Goal: Task Accomplishment & Management: Manage account settings

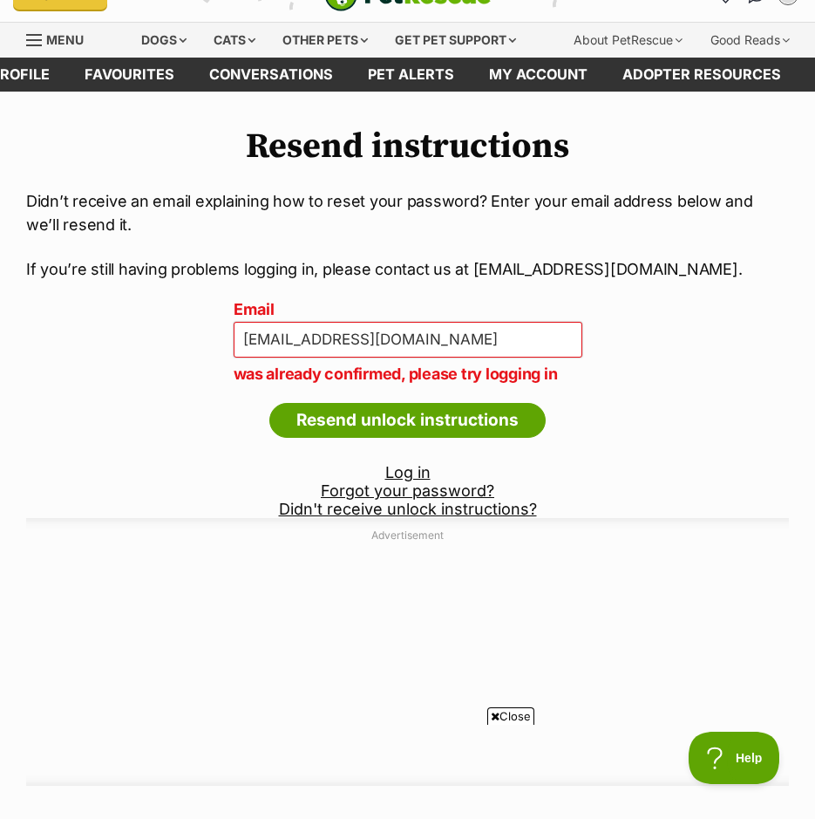
scroll to position [44, 0]
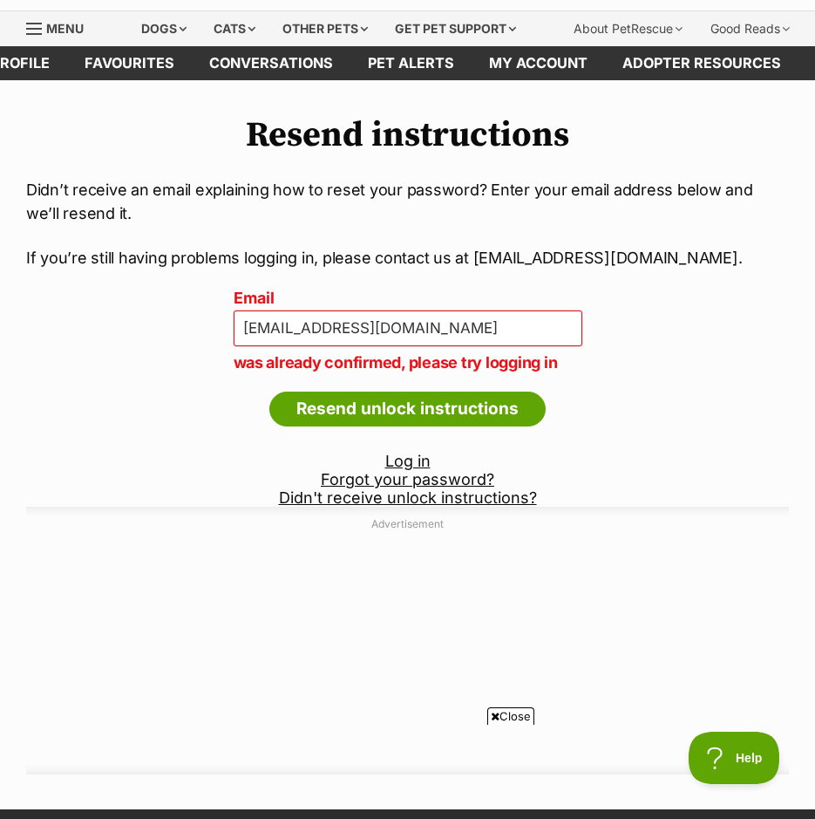
click at [412, 460] on link "Log in" at bounding box center [407, 461] width 45 height 18
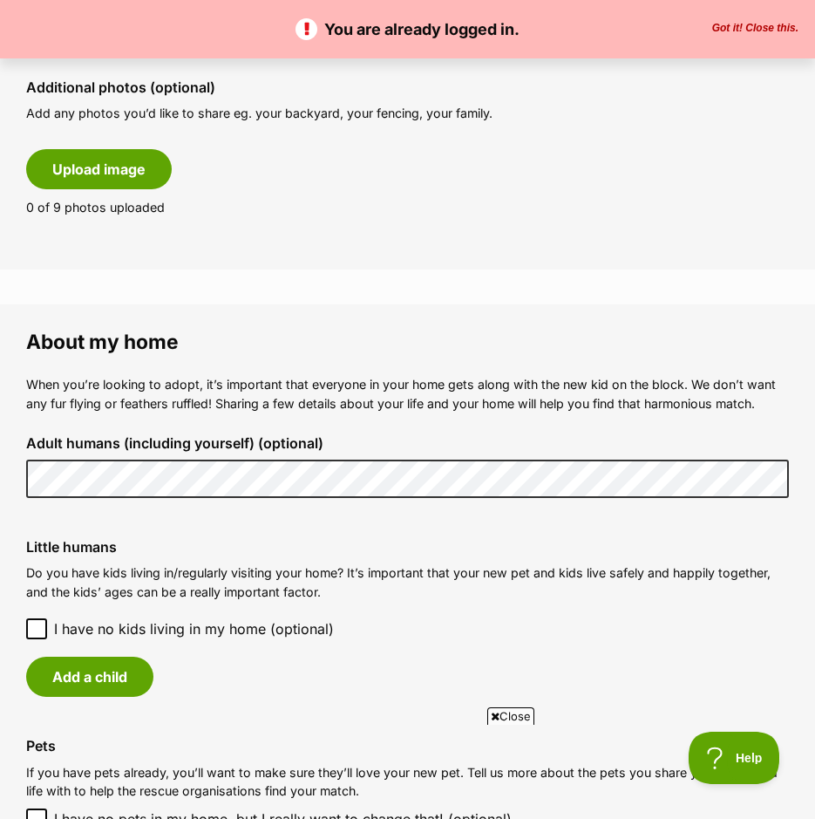
scroll to position [1003, 0]
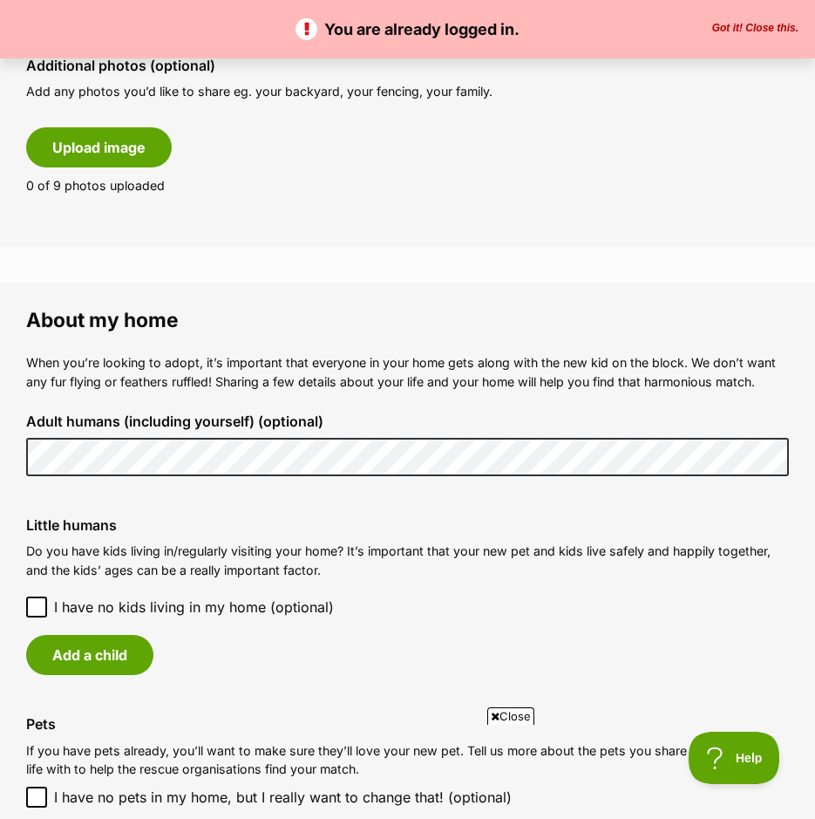
click at [37, 608] on icon at bounding box center [36, 607] width 10 height 8
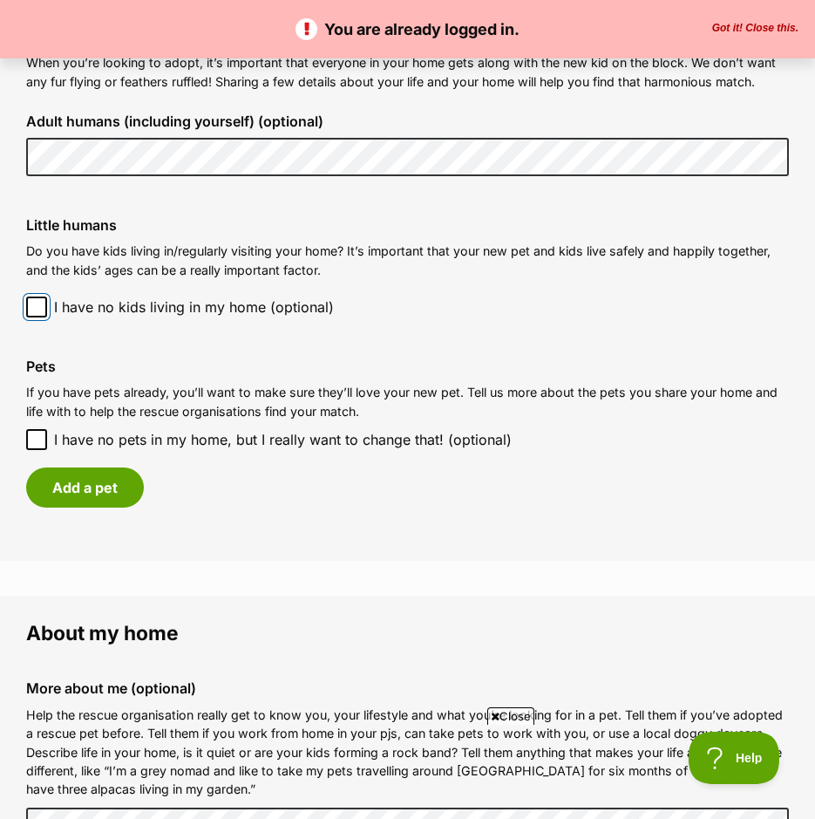
scroll to position [1308, 0]
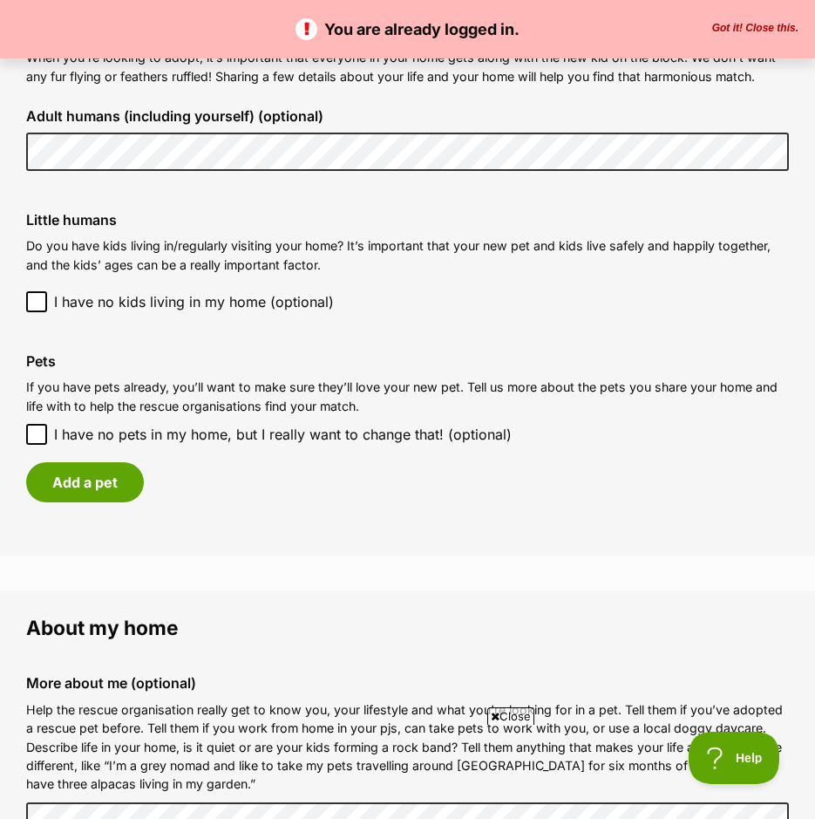
click at [33, 430] on icon at bounding box center [37, 434] width 12 height 12
click at [33, 430] on input "I have no pets in my home, but I really want to change that! (optional)" at bounding box center [36, 434] width 21 height 21
checkbox input "true"
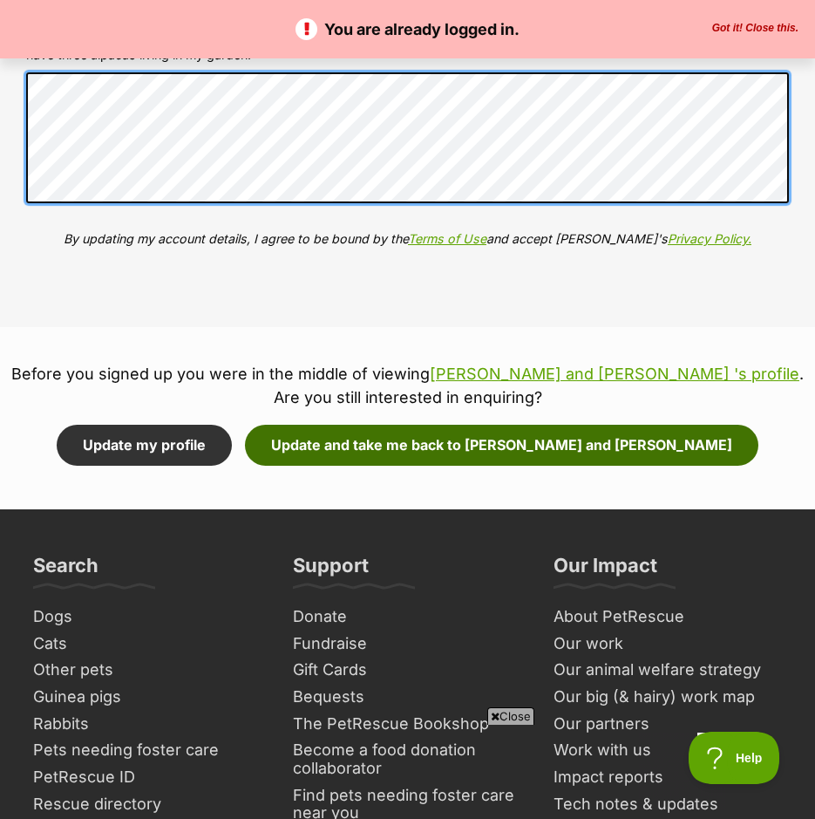
scroll to position [1984, 0]
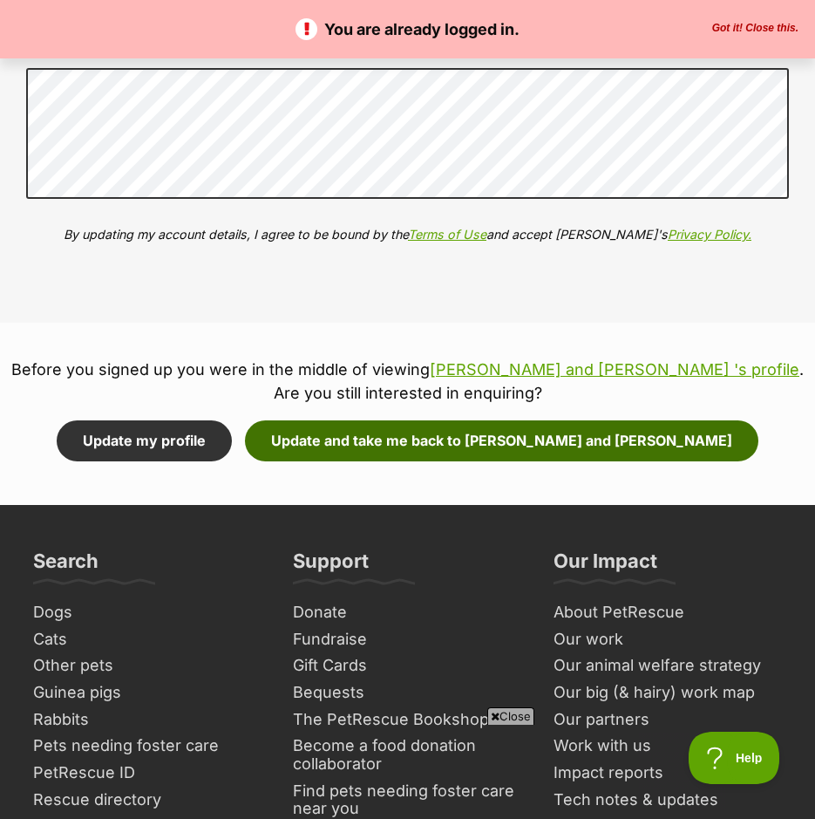
click at [365, 440] on button "Update and take me back to [PERSON_NAME] and [PERSON_NAME]" at bounding box center [502, 440] width 514 height 40
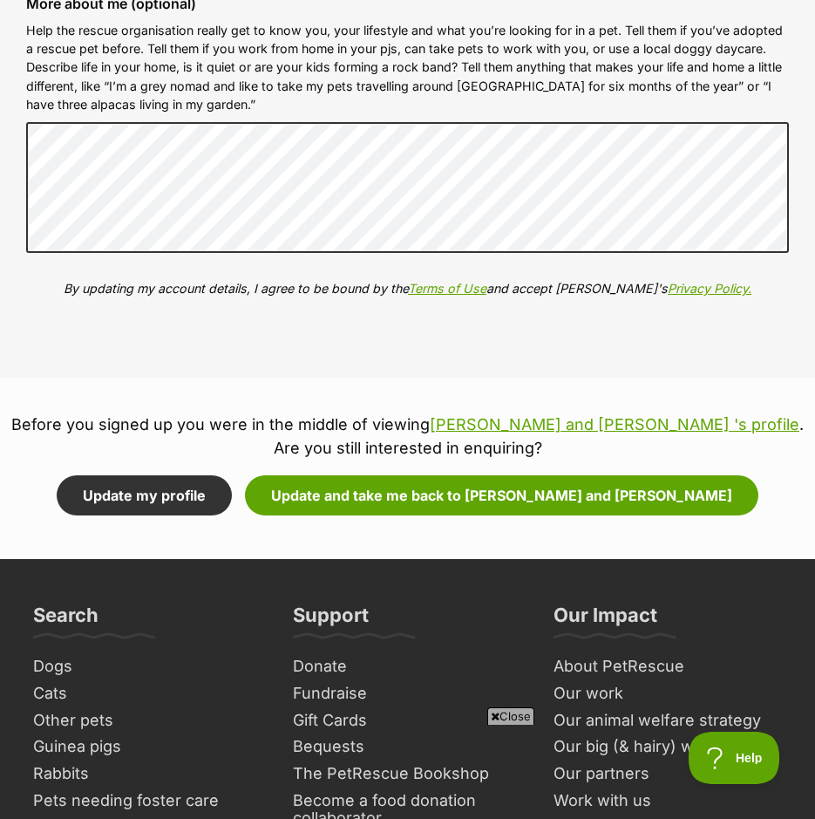
scroll to position [1962, 0]
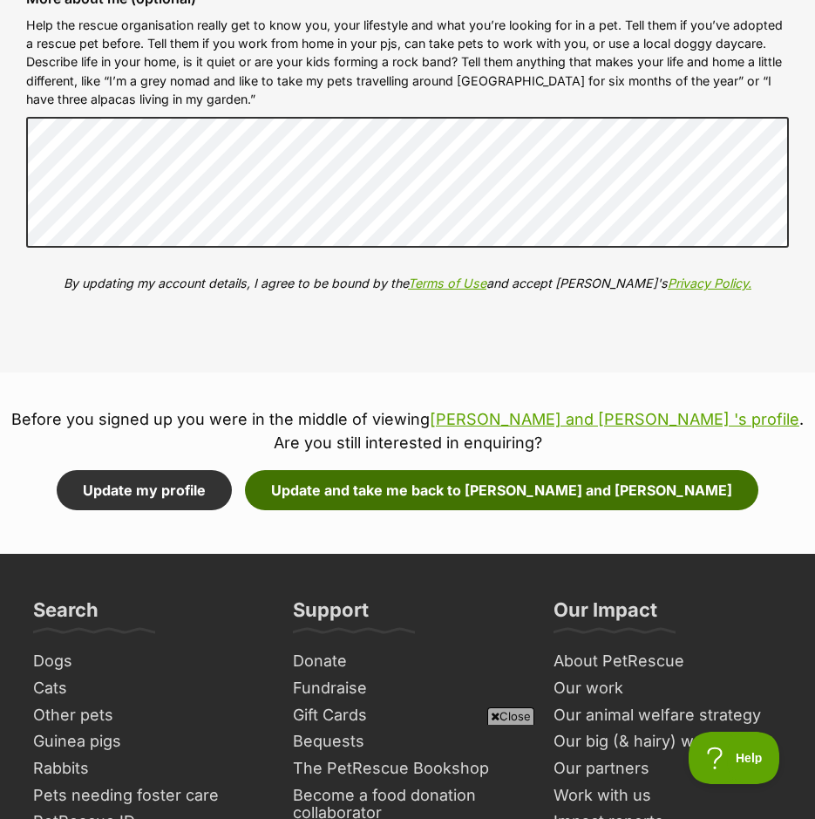
click at [446, 489] on button "Update and take me back to [PERSON_NAME] and [PERSON_NAME]" at bounding box center [502, 490] width 514 height 40
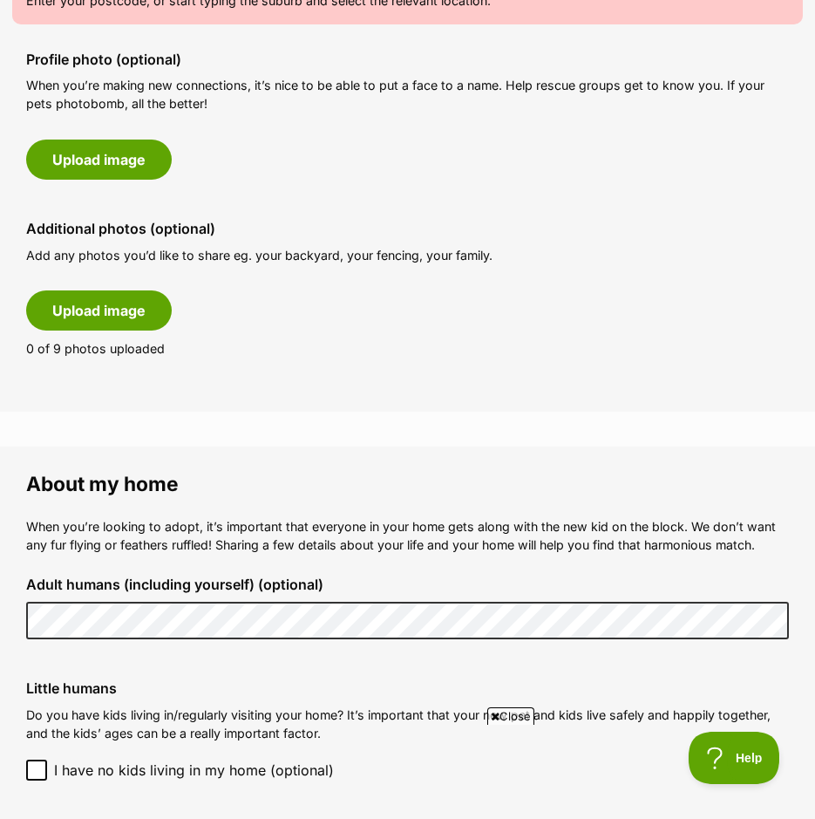
scroll to position [894, 0]
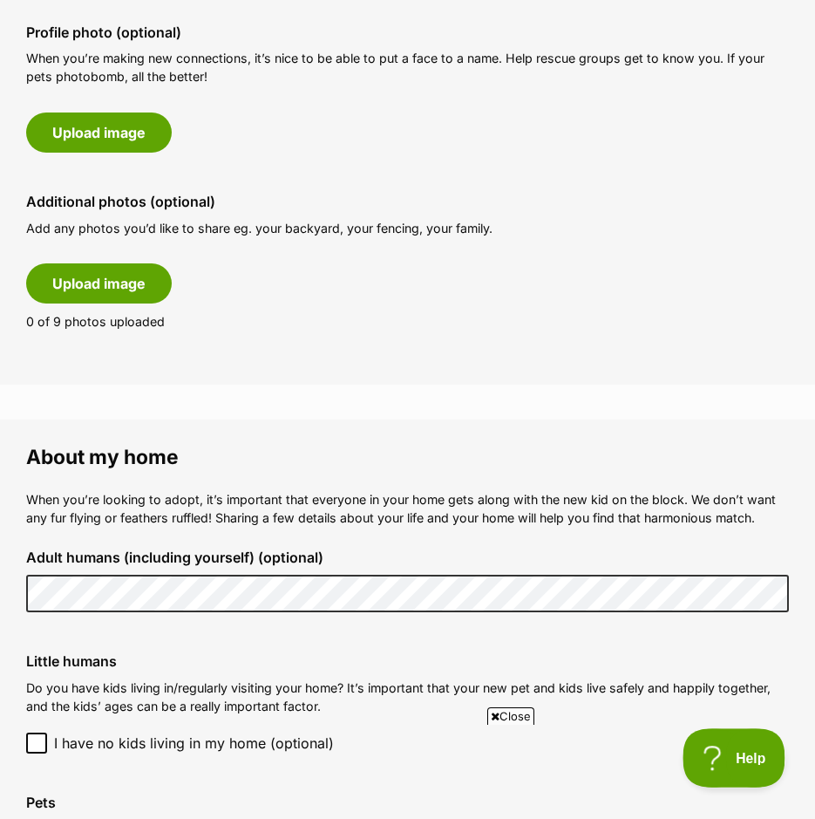
click at [734, 755] on span "Help" at bounding box center [728, 754] width 91 height 12
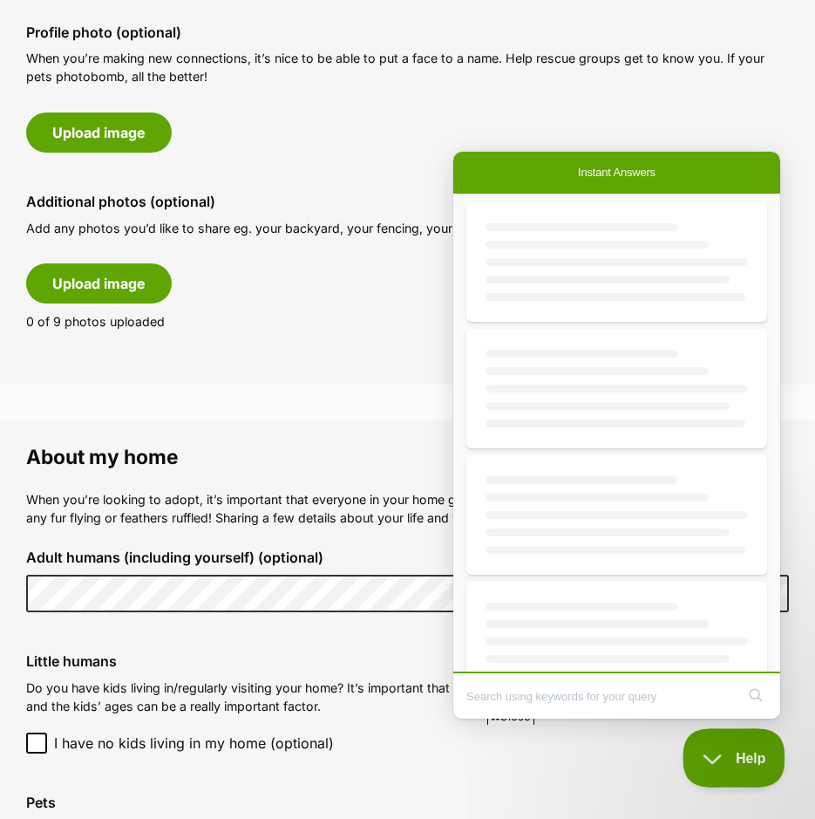
scroll to position [0, 0]
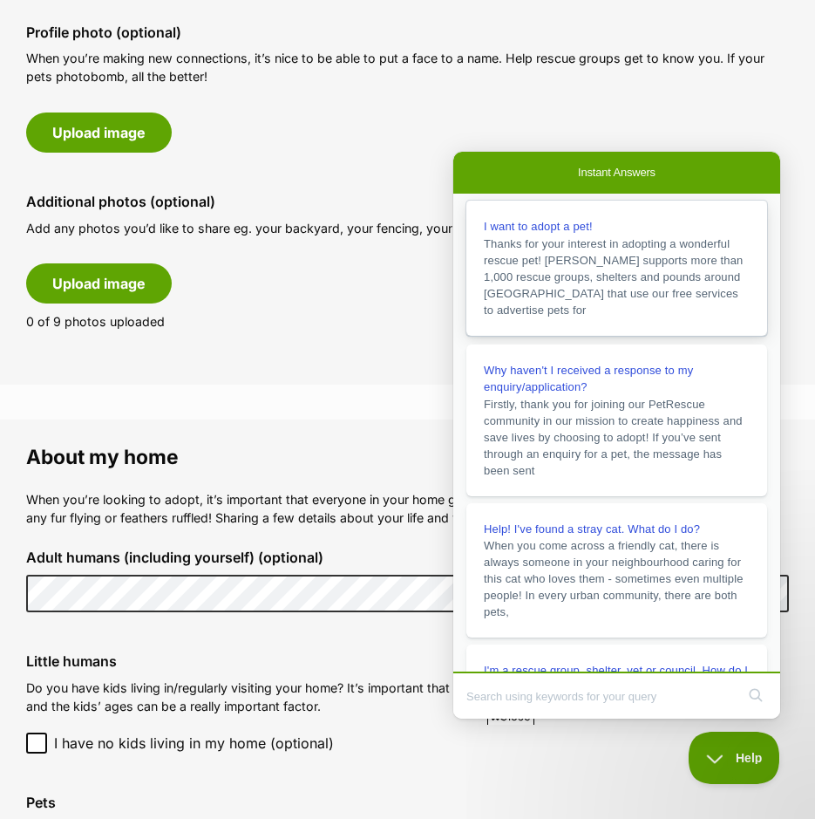
click at [555, 228] on span "I want to adopt a pet!" at bounding box center [538, 226] width 109 height 13
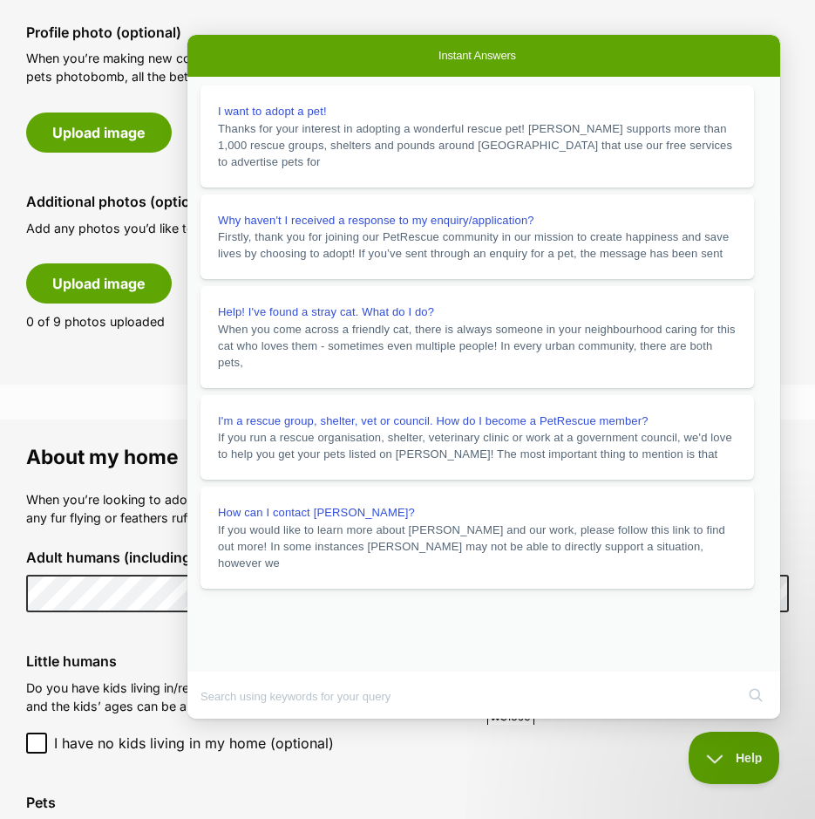
click at [220, 719] on button "Close" at bounding box center [203, 730] width 31 height 23
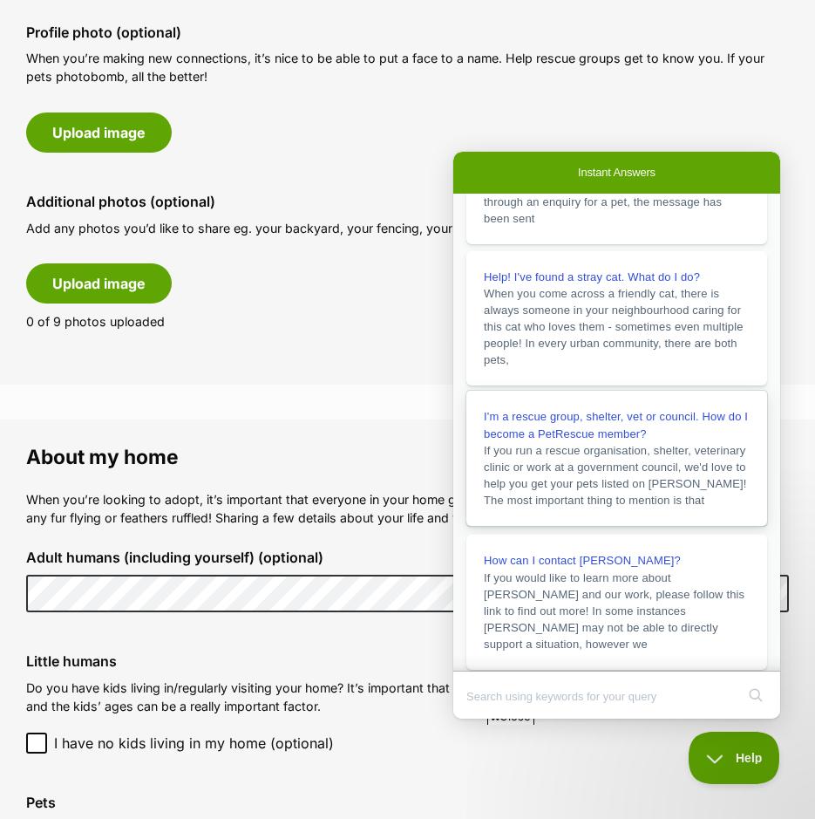
scroll to position [262, 0]
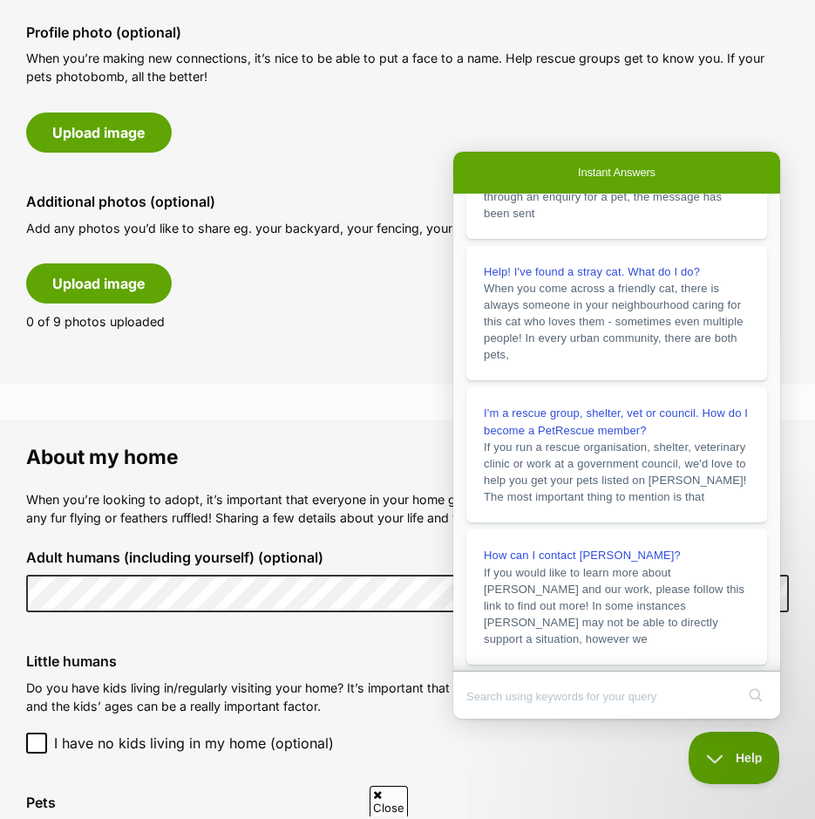
click at [544, 757] on div "Little humans Do you have kids living in/regularly visiting your home? It’s imp…" at bounding box center [407, 703] width 791 height 128
click at [772, 658] on div at bounding box center [616, 662] width 327 height 17
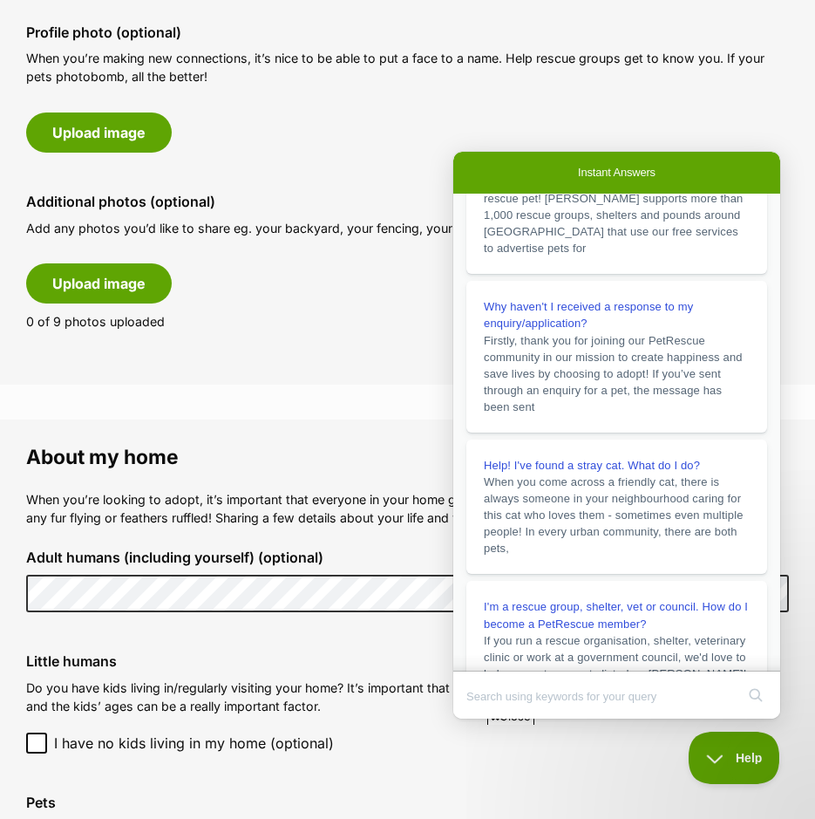
scroll to position [0, 0]
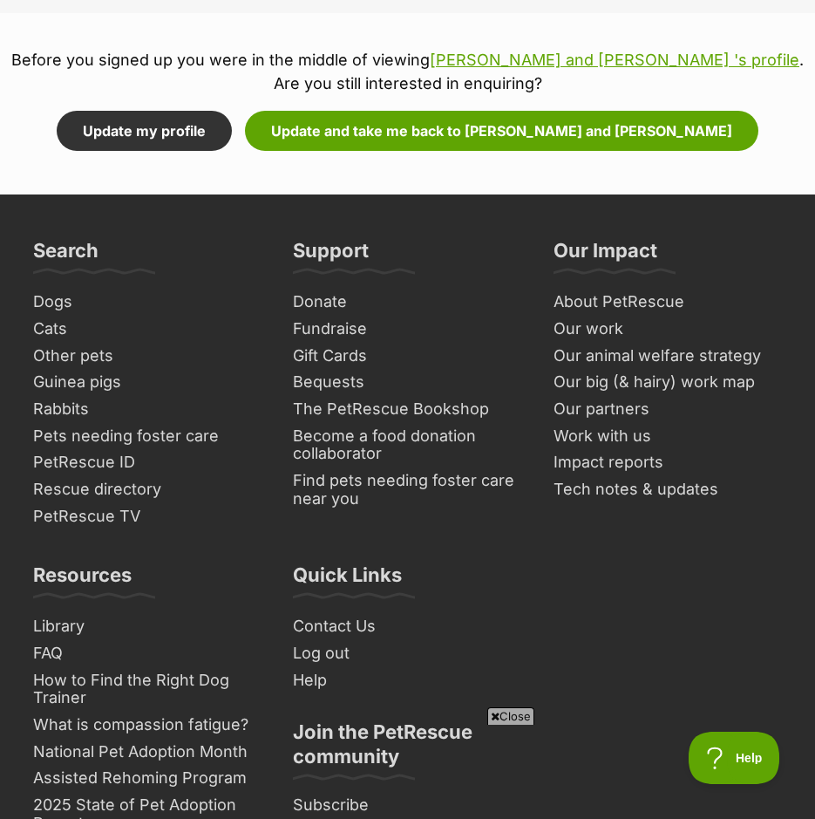
scroll to position [2312, 0]
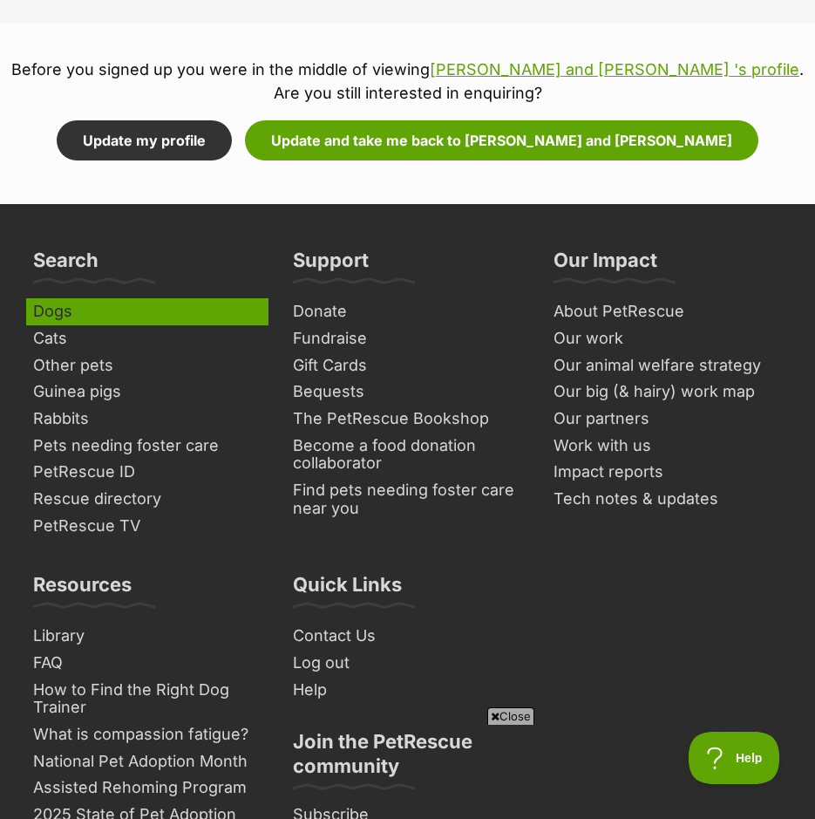
click at [54, 311] on link "Dogs" at bounding box center [147, 311] width 242 height 27
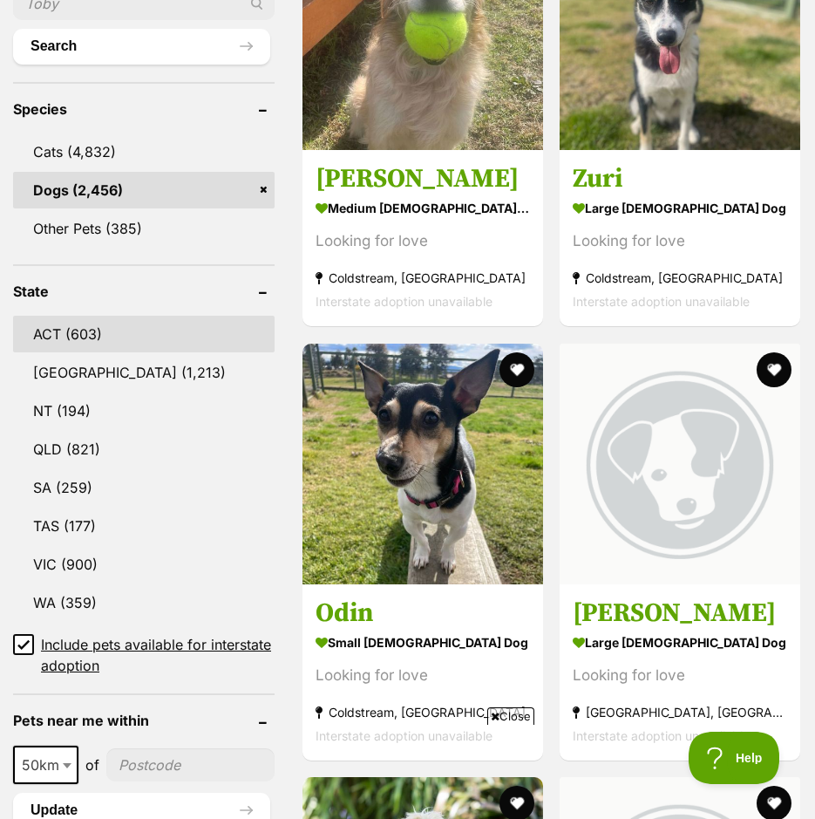
scroll to position [741, 0]
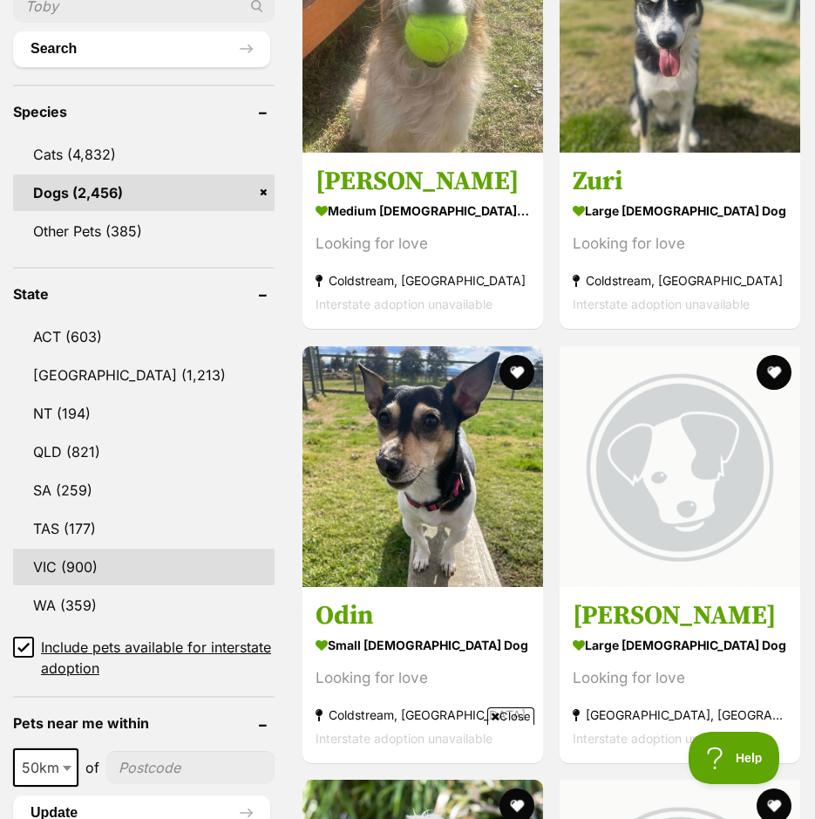
click at [53, 585] on link "VIC (900)" at bounding box center [144, 567] width 262 height 37
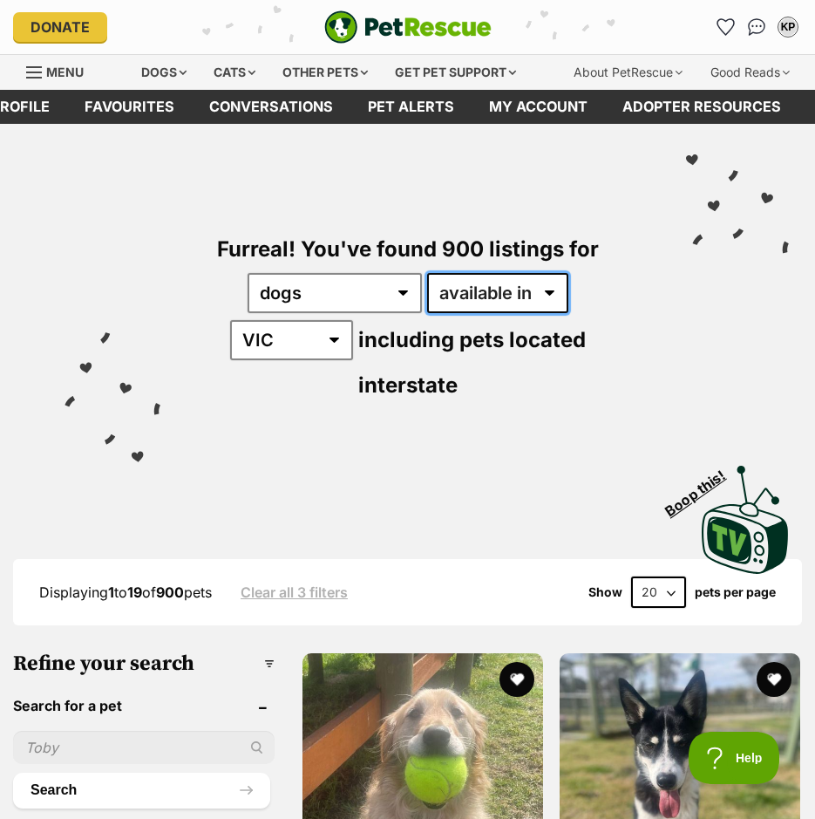
click at [554, 293] on select "available in located in" at bounding box center [497, 293] width 141 height 40
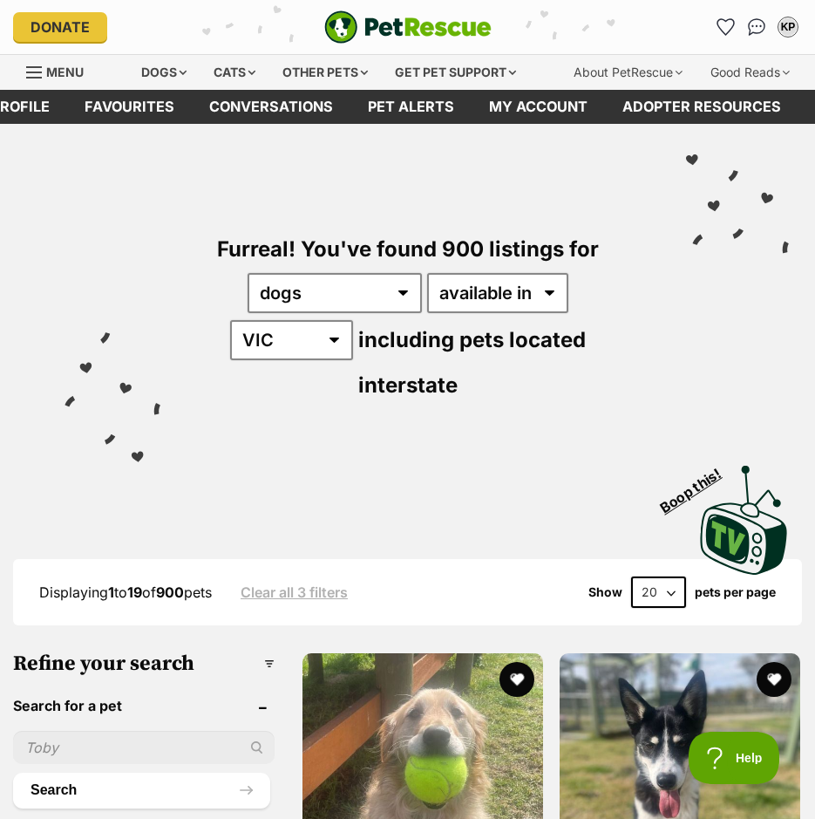
click at [526, 452] on div "Visit PetRescue TV (external site) Boop this!" at bounding box center [407, 513] width 763 height 127
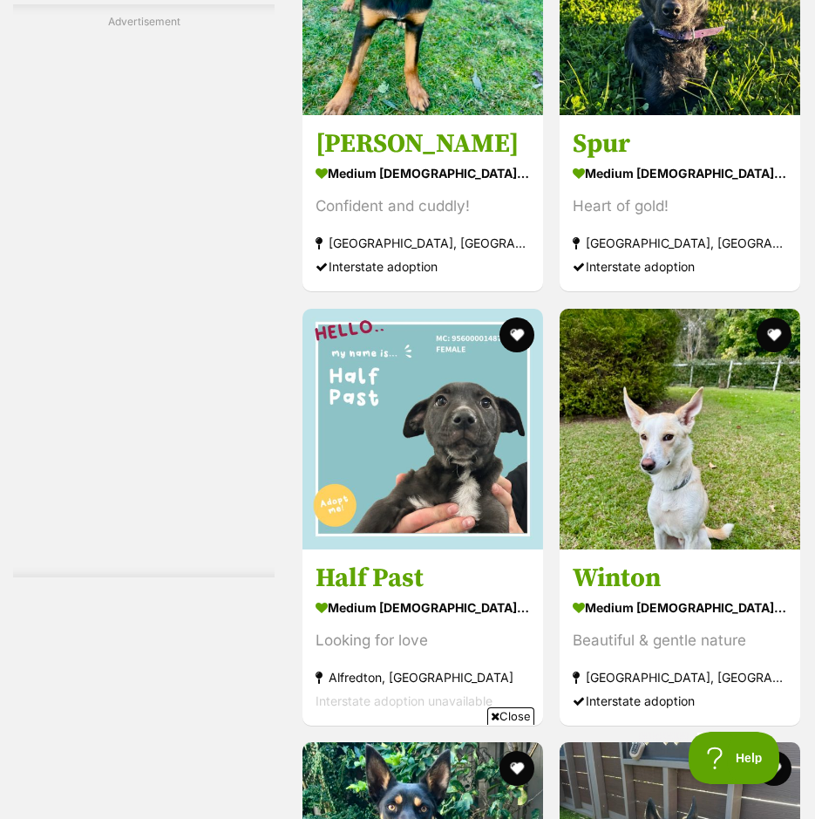
scroll to position [4360, 0]
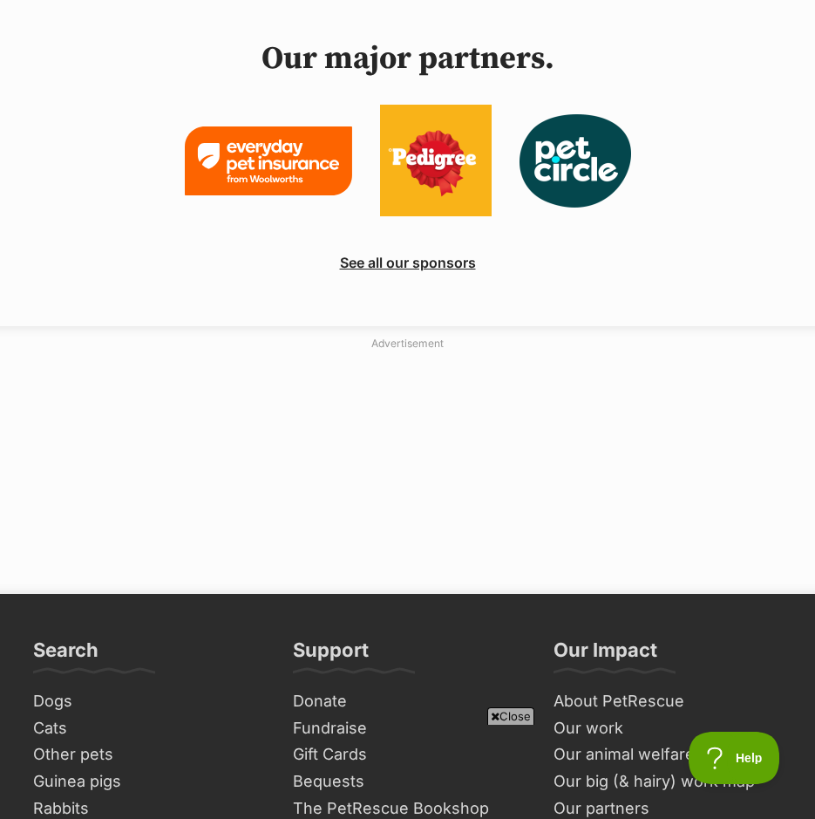
scroll to position [5101, 0]
